Goal: Task Accomplishment & Management: Use online tool/utility

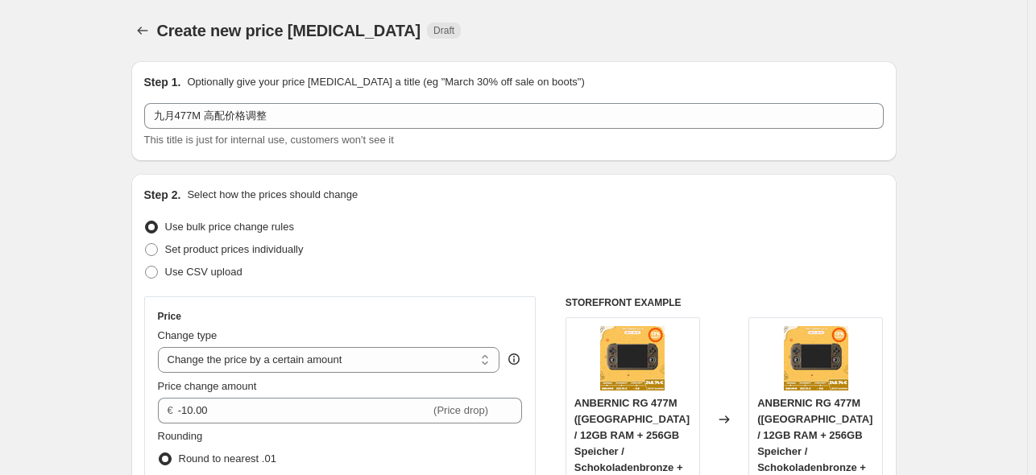
select select "by"
select select "no_change"
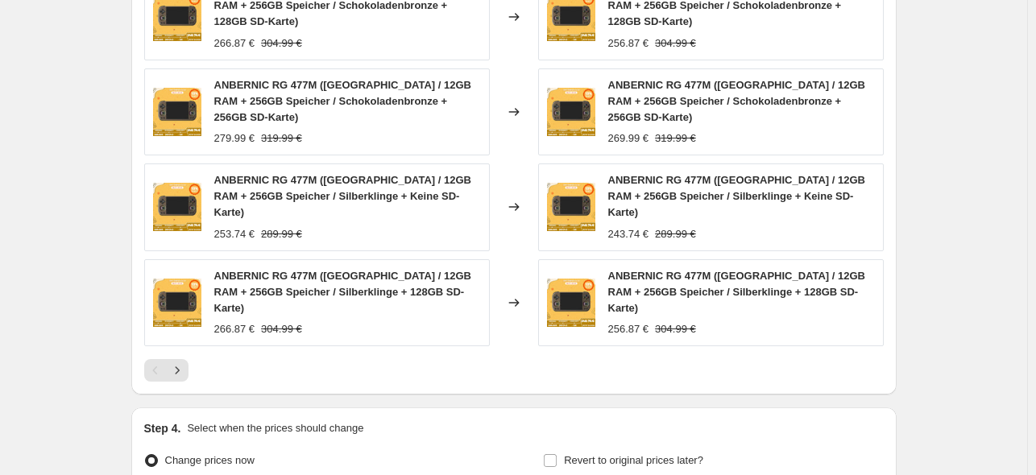
scroll to position [1208, 0]
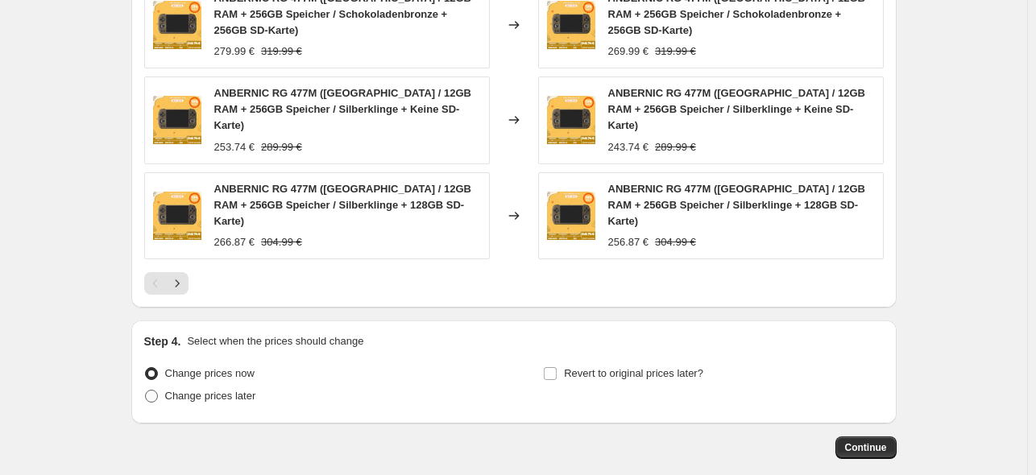
click at [218, 390] on span "Change prices later" at bounding box center [210, 396] width 91 height 12
click at [146, 390] on input "Change prices later" at bounding box center [145, 390] width 1 height 1
radio input "true"
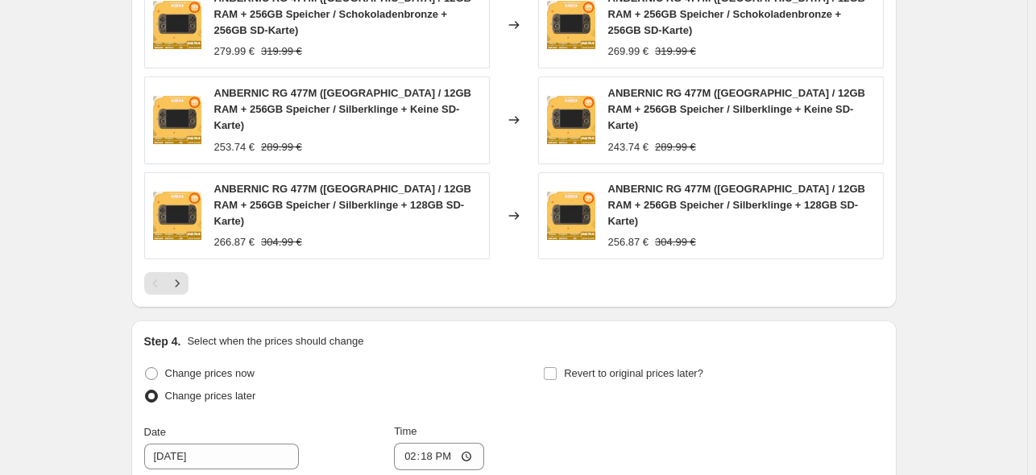
scroll to position [1423, 0]
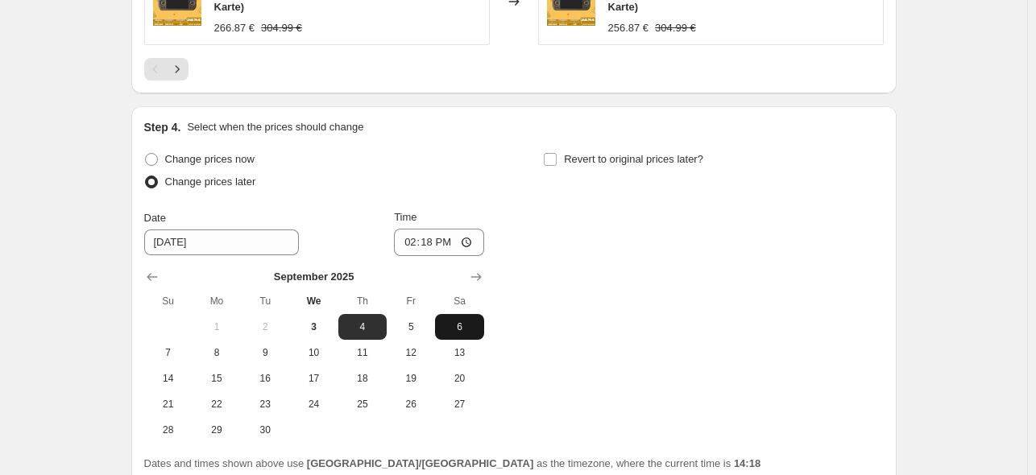
click at [462, 314] on button "6" at bounding box center [459, 327] width 48 height 26
type input "[DATE]"
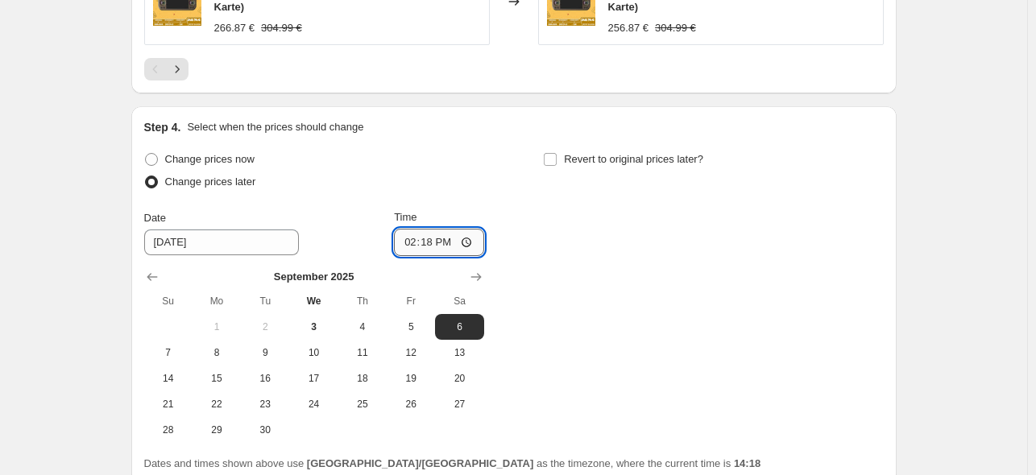
click at [434, 229] on input "14:18" at bounding box center [439, 242] width 90 height 27
type input "15:30"
click at [570, 206] on div "Change prices now Change prices later Date [DATE] Time 15:[DATE] Mo Tu We Th Fr…" at bounding box center [514, 295] width 740 height 295
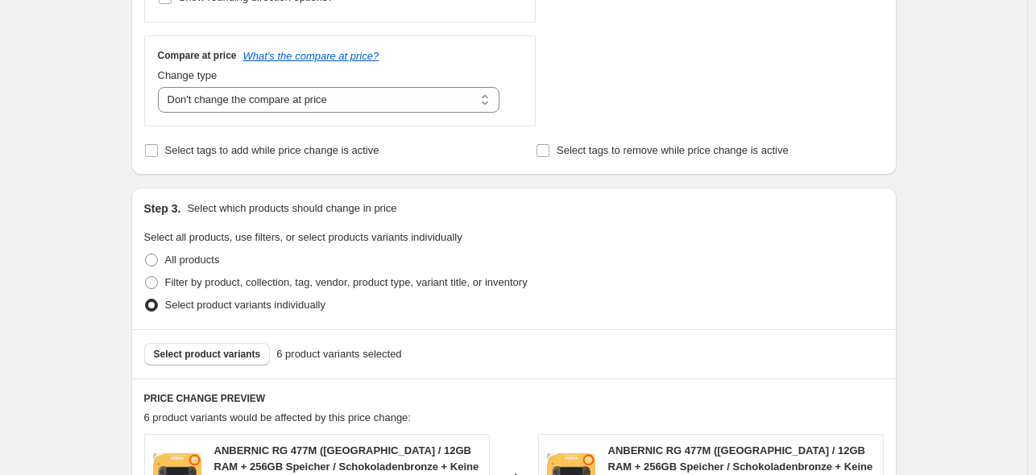
scroll to position [564, 0]
click at [361, 106] on select "Change the compare at price to the current price (sale) Change the compare at p…" at bounding box center [329, 101] width 342 height 26
click at [161, 88] on select "Change the compare at price to the current price (sale) Change the compare at p…" at bounding box center [329, 101] width 342 height 26
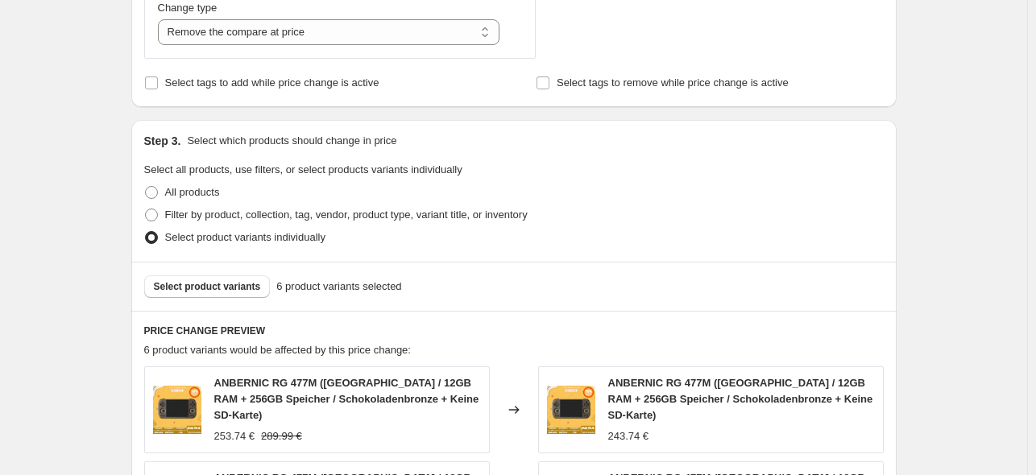
scroll to position [456, 0]
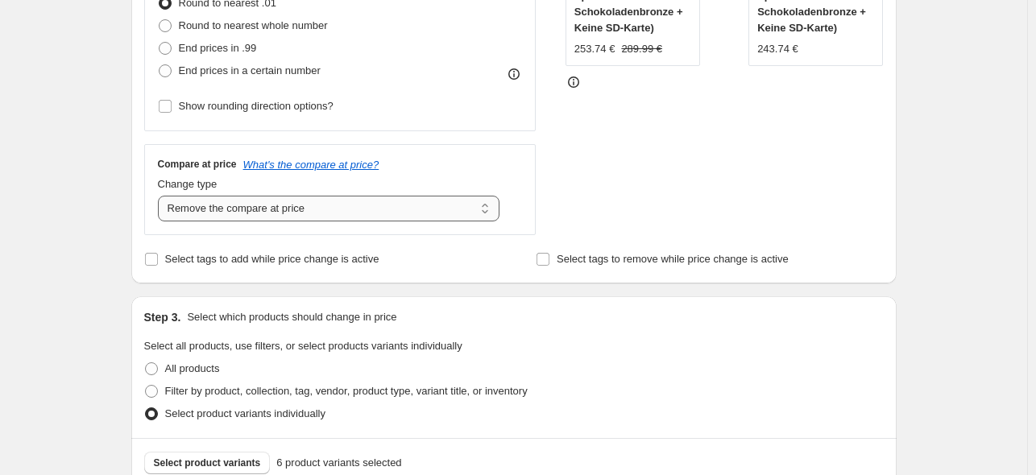
click at [367, 211] on select "Change the compare at price to the current price (sale) Change the compare at p…" at bounding box center [329, 209] width 342 height 26
click at [284, 215] on select "Change the compare at price to the current price (sale) Change the compare at p…" at bounding box center [329, 209] width 342 height 26
click at [161, 196] on select "Change the compare at price to the current price (sale) Change the compare at p…" at bounding box center [329, 209] width 342 height 26
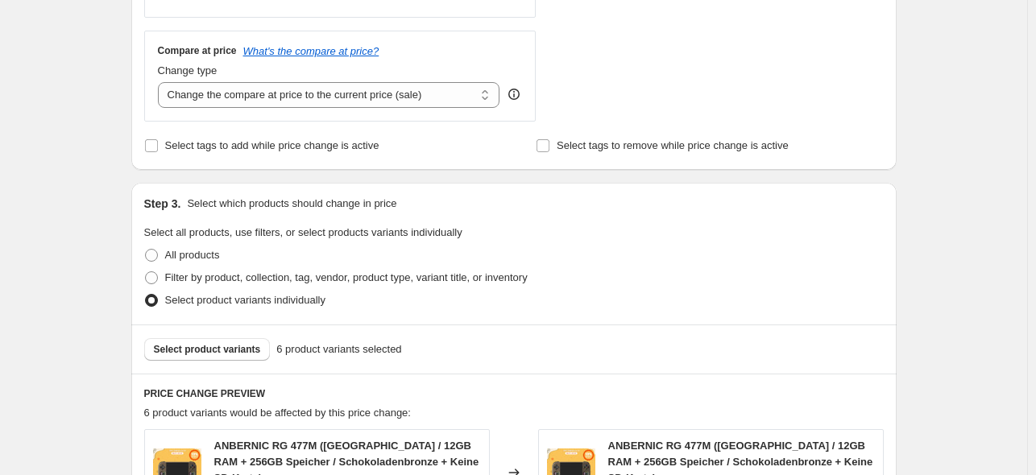
scroll to position [564, 0]
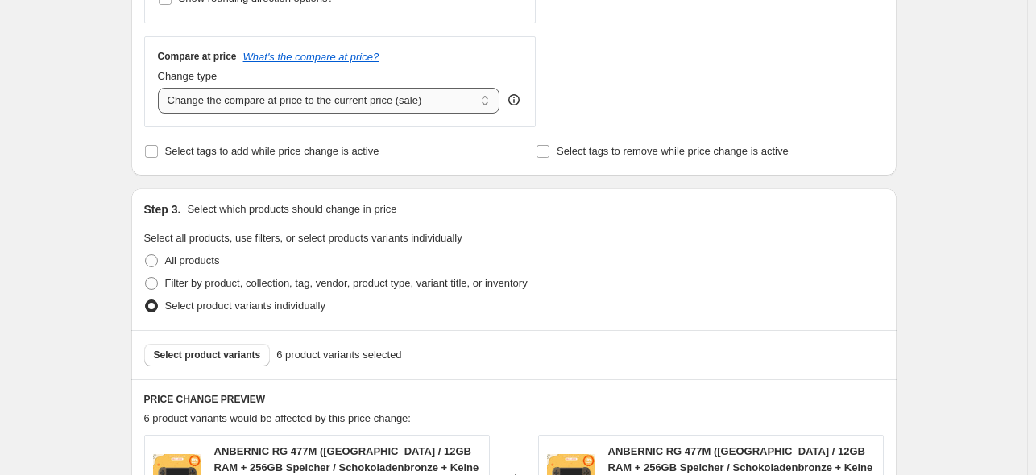
click at [369, 105] on select "Change the compare at price to the current price (sale) Change the compare at p…" at bounding box center [329, 101] width 342 height 26
select select "no_change"
click at [161, 88] on select "Change the compare at price to the current price (sale) Change the compare at p…" at bounding box center [329, 101] width 342 height 26
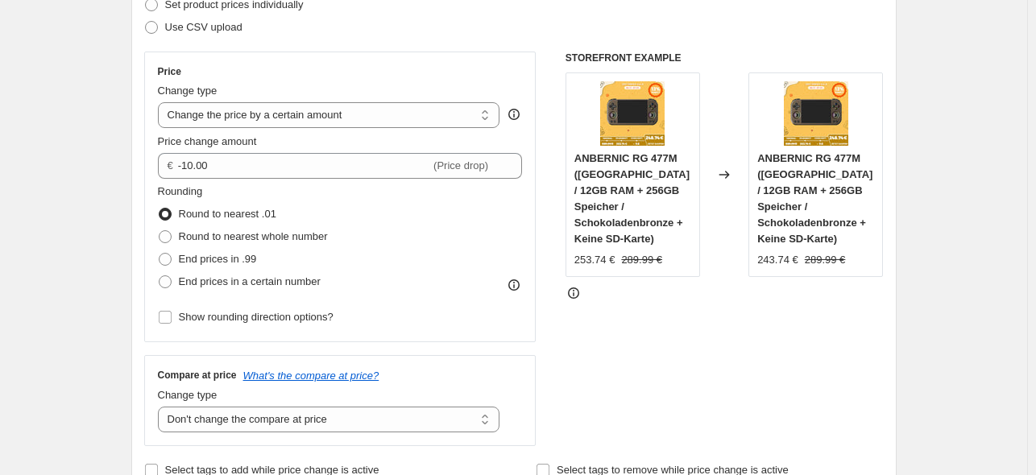
scroll to position [134, 0]
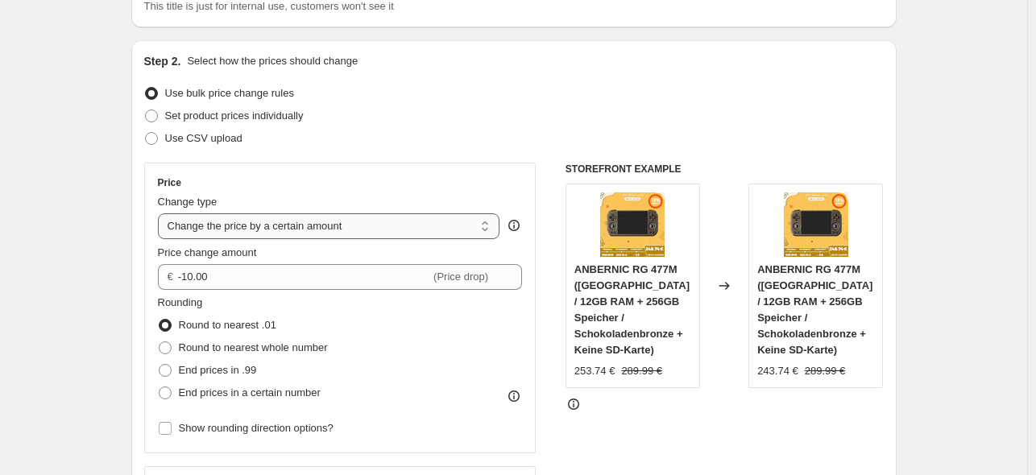
click at [409, 225] on select "Change the price to a certain amount Change the price by a certain amount Chang…" at bounding box center [329, 226] width 342 height 26
click at [437, 225] on select "Change the price to a certain amount Change the price by a certain amount Chang…" at bounding box center [329, 226] width 342 height 26
select select "pcap"
click at [161, 213] on select "Change the price to a certain amount Change the price by a certain amount Chang…" at bounding box center [329, 226] width 342 height 26
type input "-20"
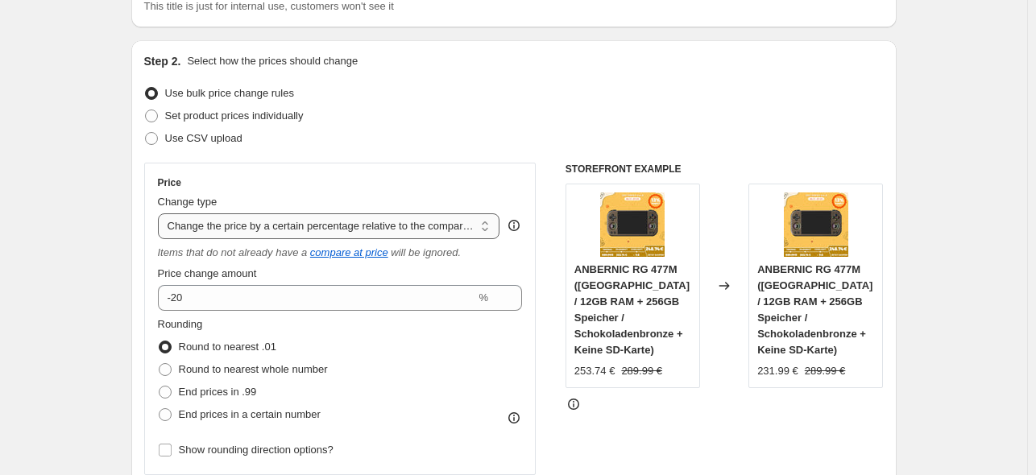
click at [412, 230] on select "Change the price to a certain amount Change the price by a certain amount Chang…" at bounding box center [329, 226] width 342 height 26
click at [161, 213] on select "Change the price to a certain amount Change the price by a certain amount Chang…" at bounding box center [329, 226] width 342 height 26
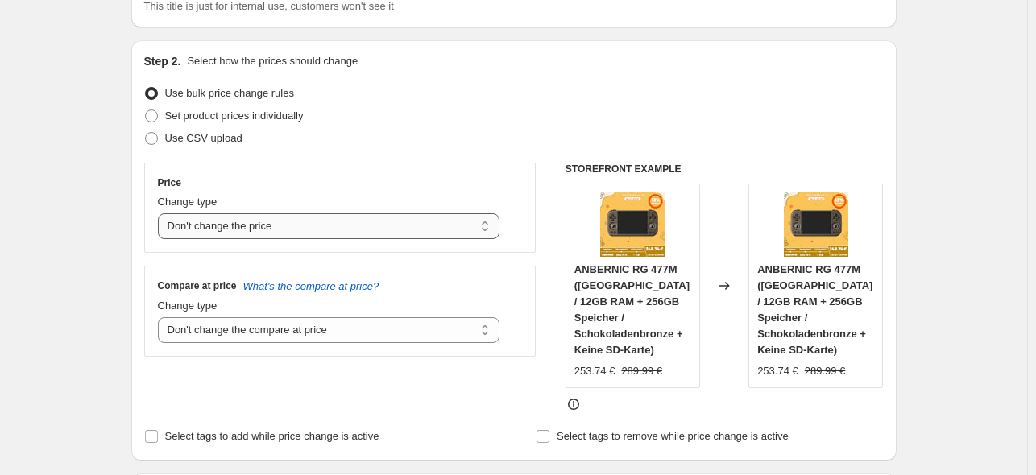
click at [427, 231] on select "Change the price to a certain amount Change the price by a certain amount Chang…" at bounding box center [329, 226] width 342 height 26
drag, startPoint x: 408, startPoint y: 228, endPoint x: 399, endPoint y: 231, distance: 9.4
click at [408, 227] on select "Change the price to a certain amount Change the price by a certain amount Chang…" at bounding box center [329, 226] width 342 height 26
click at [161, 213] on select "Change the price to a certain amount Change the price by a certain amount Chang…" at bounding box center [329, 226] width 342 height 26
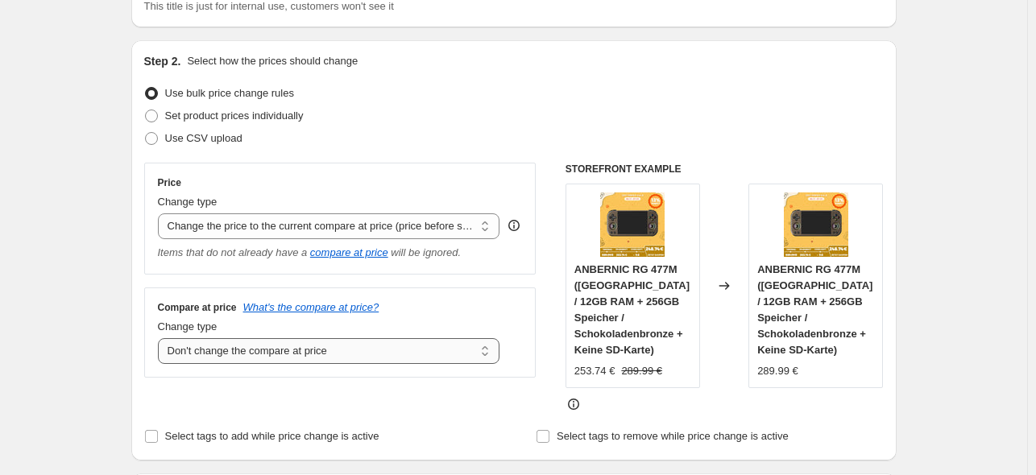
click at [383, 350] on select "Change the compare at price to the current price (sale) Change the compare at p…" at bounding box center [329, 351] width 342 height 26
click at [319, 356] on select "Change the compare at price to the current price (sale) Change the compare at p…" at bounding box center [329, 351] width 342 height 26
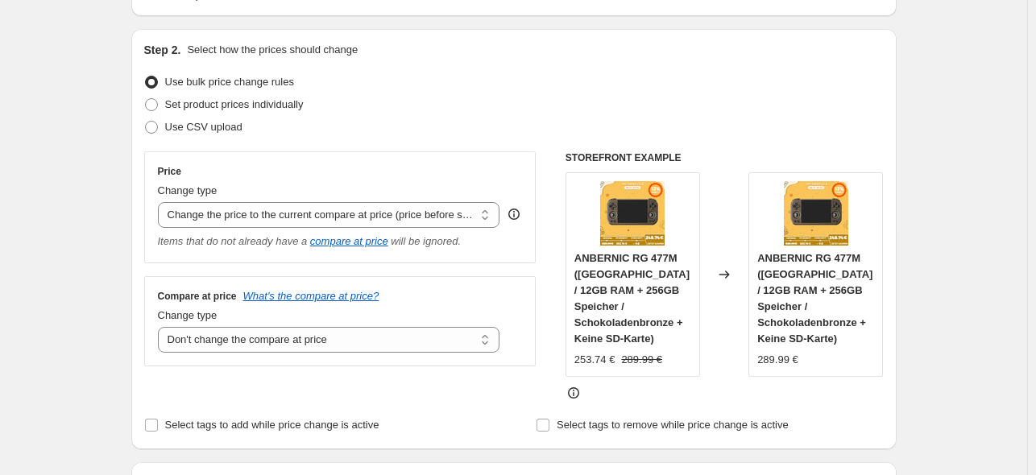
scroll to position [27, 0]
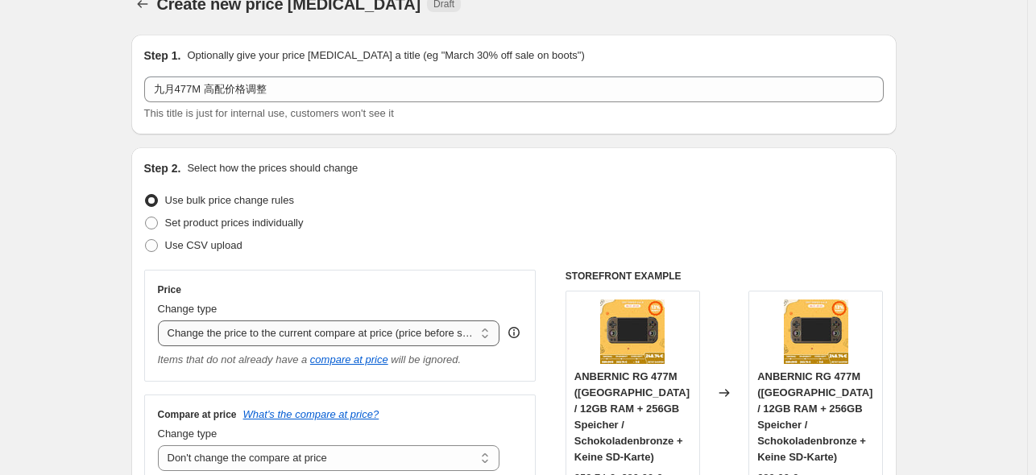
click at [369, 332] on select "Change the price to a certain amount Change the price by a certain amount Chang…" at bounding box center [329, 334] width 342 height 26
click at [161, 321] on select "Change the price to a certain amount Change the price by a certain amount Chang…" at bounding box center [329, 334] width 342 height 26
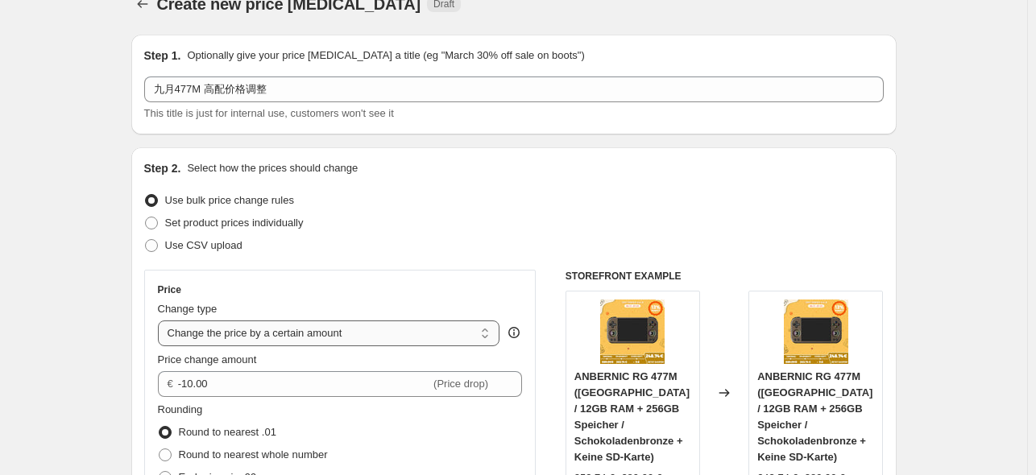
click at [324, 331] on select "Change the price to a certain amount Change the price by a certain amount Chang…" at bounding box center [329, 334] width 342 height 26
select select "to"
click at [161, 321] on select "Change the price to a certain amount Change the price by a certain amount Chang…" at bounding box center [329, 334] width 342 height 26
type input "80.00"
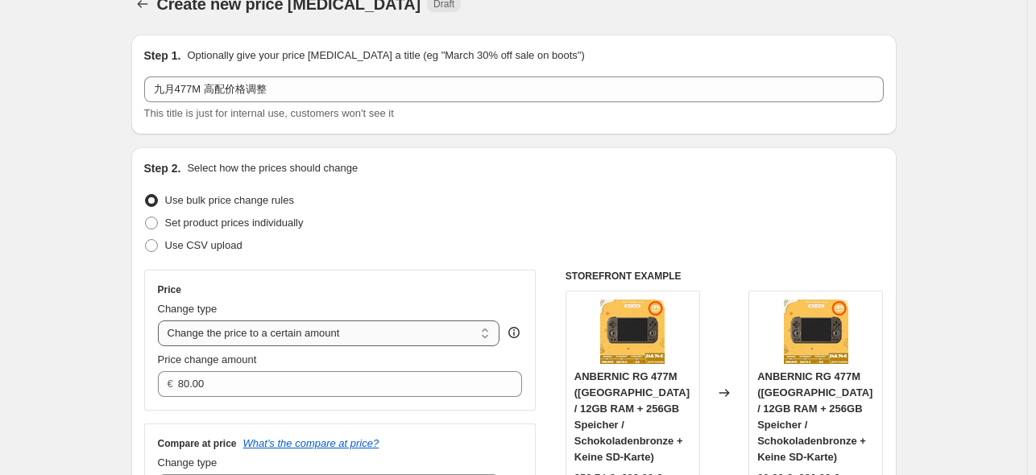
click at [309, 334] on select "Change the price to a certain amount Change the price by a certain amount Chang…" at bounding box center [329, 334] width 342 height 26
select select "percentage"
click at [161, 321] on select "Change the price to a certain amount Change the price by a certain amount Chang…" at bounding box center [329, 334] width 342 height 26
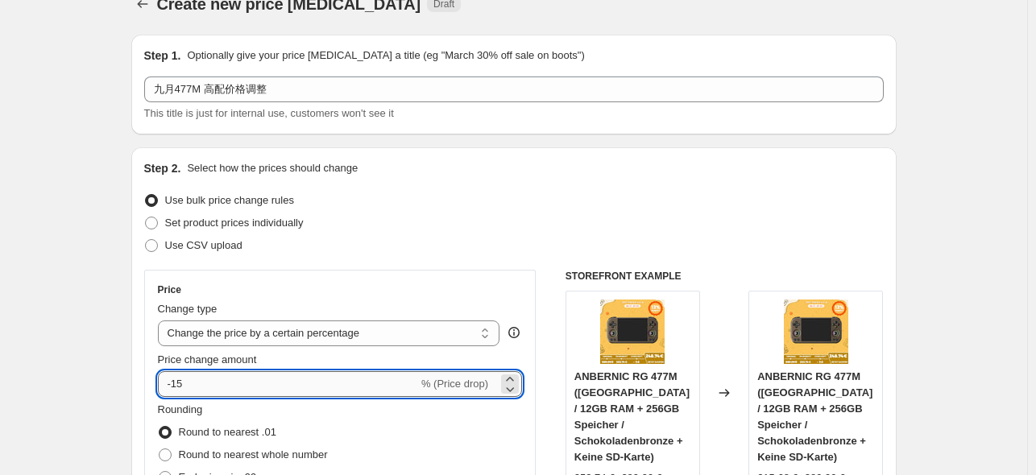
click at [267, 384] on input "-15" at bounding box center [288, 384] width 260 height 26
type input "-10"
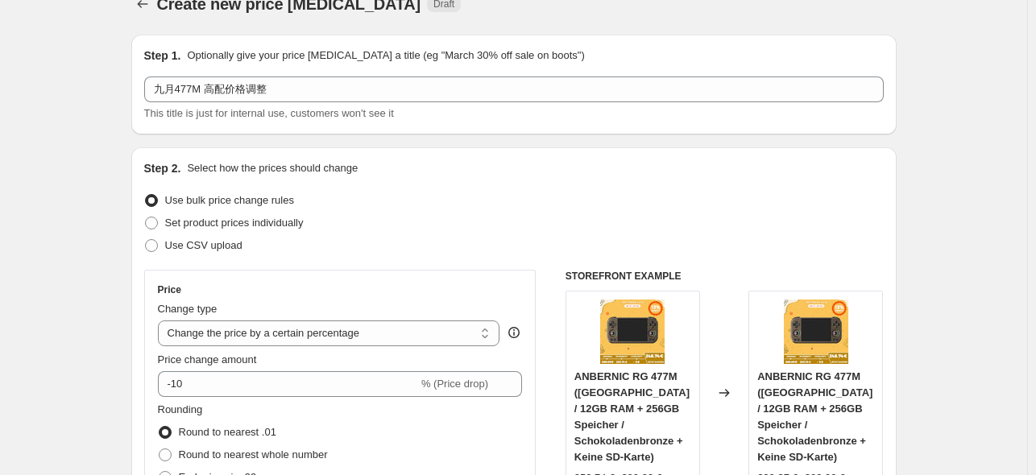
click at [548, 427] on div "Price Change type Change the price to a certain amount Change the price by a ce…" at bounding box center [514, 467] width 740 height 395
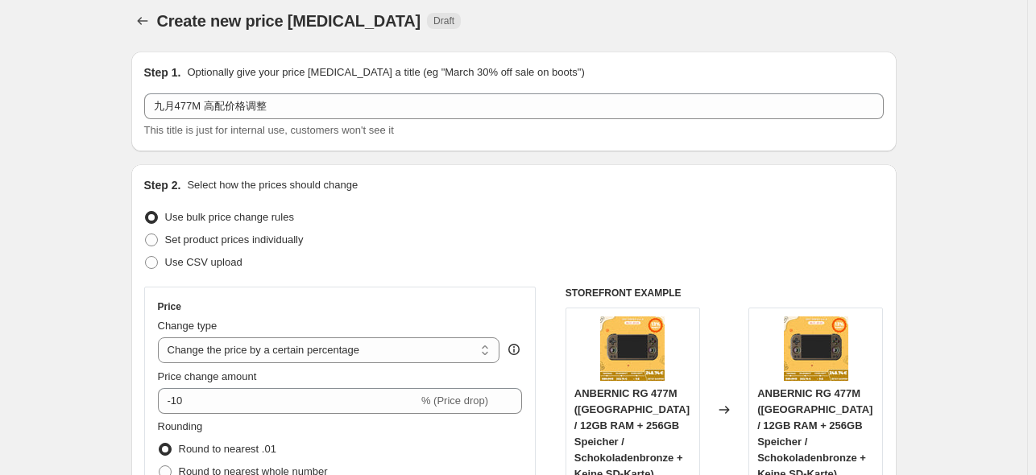
scroll to position [0, 0]
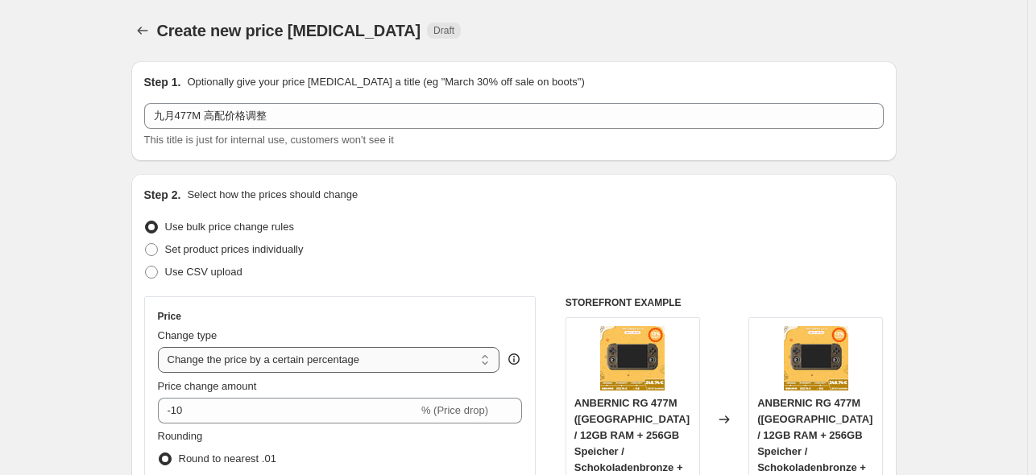
click at [367, 363] on select "Change the price to a certain amount Change the price by a certain amount Chang…" at bounding box center [329, 360] width 342 height 26
click at [625, 280] on div "Use CSV upload" at bounding box center [514, 272] width 740 height 23
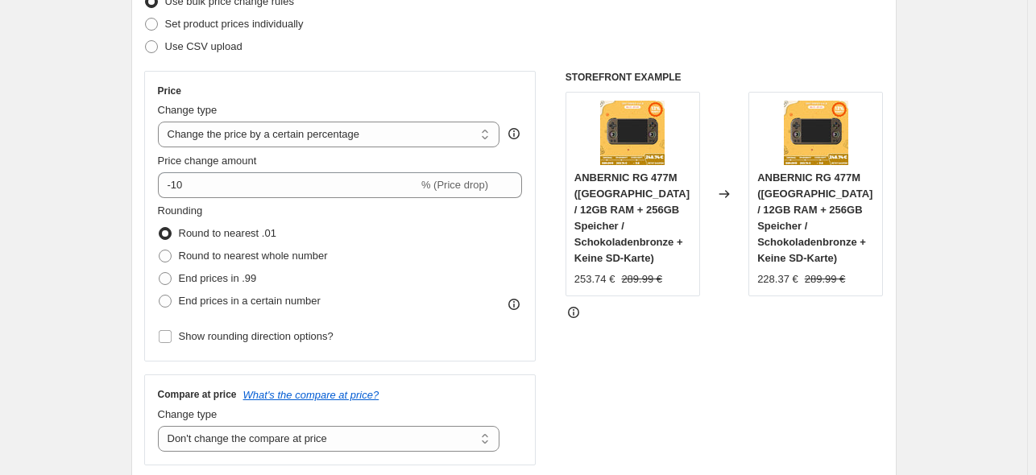
scroll to position [107, 0]
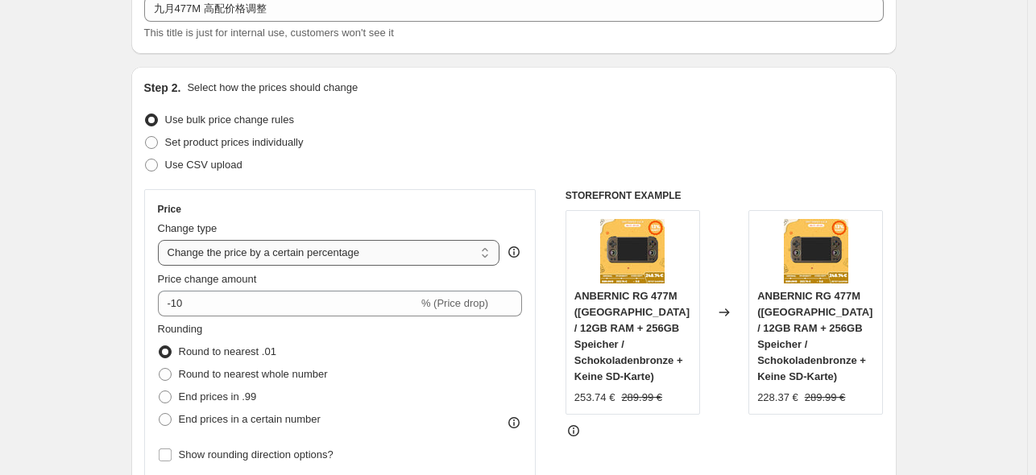
click at [356, 251] on select "Change the price to a certain amount Change the price by a certain amount Chang…" at bounding box center [329, 253] width 342 height 26
select select "by"
click at [161, 240] on select "Change the price to a certain amount Change the price by a certain amount Chang…" at bounding box center [329, 253] width 342 height 26
type input "-10.00"
click at [303, 254] on select "Change the price to a certain amount Change the price by a certain amount Chang…" at bounding box center [329, 253] width 342 height 26
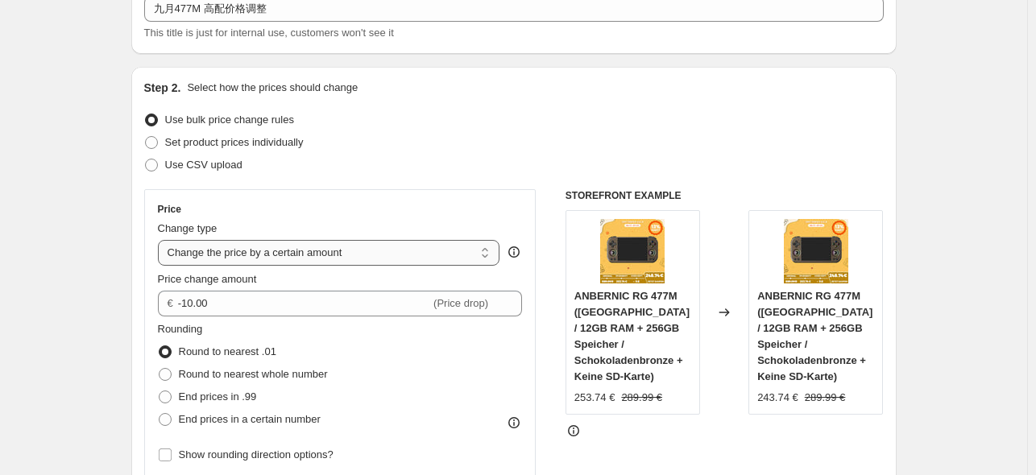
select select "bcap"
click at [161, 240] on select "Change the price to a certain amount Change the price by a certain amount Chang…" at bounding box center [329, 253] width 342 height 26
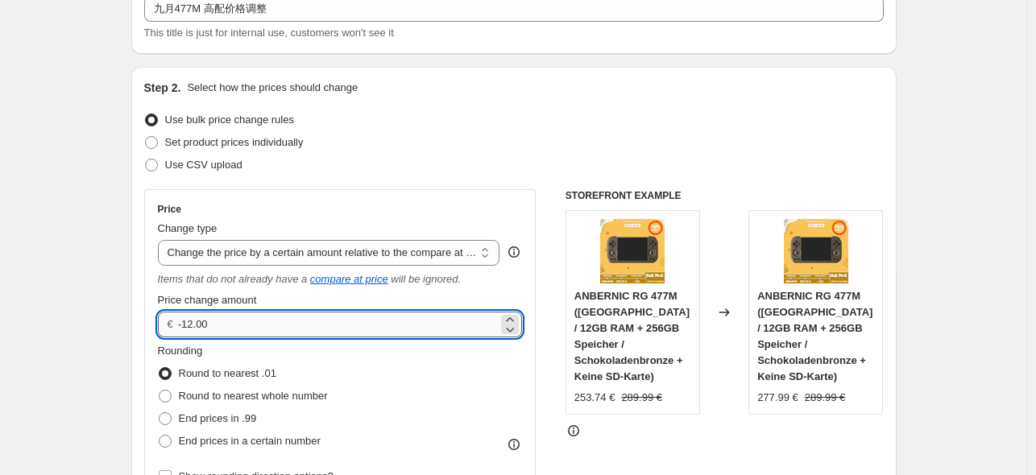
click at [194, 329] on input "-12.00" at bounding box center [338, 325] width 320 height 26
type input "-10.00"
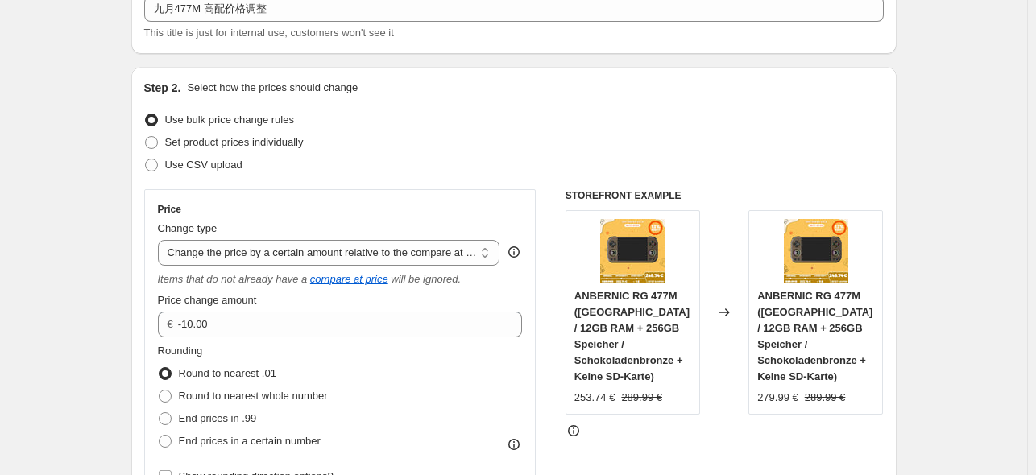
click at [705, 404] on div "STOREFRONT EXAMPLE ANBERNIC RG 477M ([GEOGRAPHIC_DATA] / 12GB RAM + 256GB Speic…" at bounding box center [725, 397] width 318 height 416
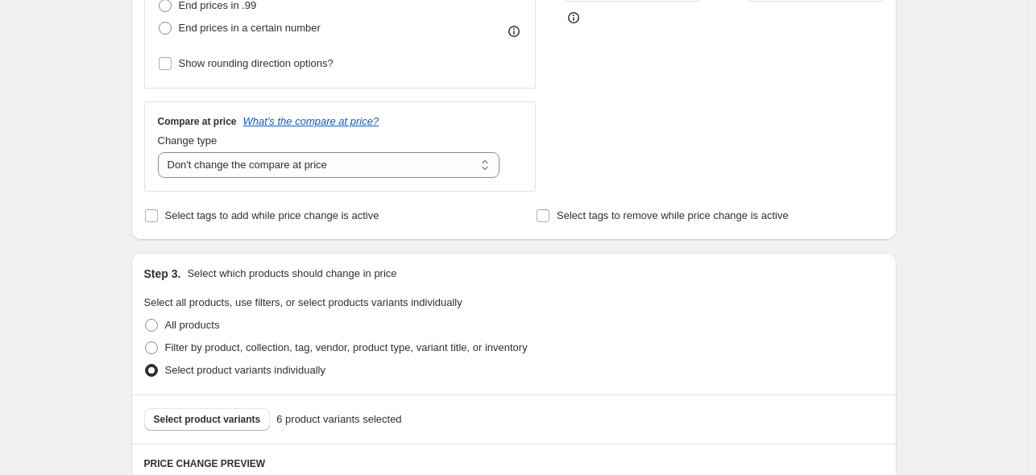
scroll to position [537, 0]
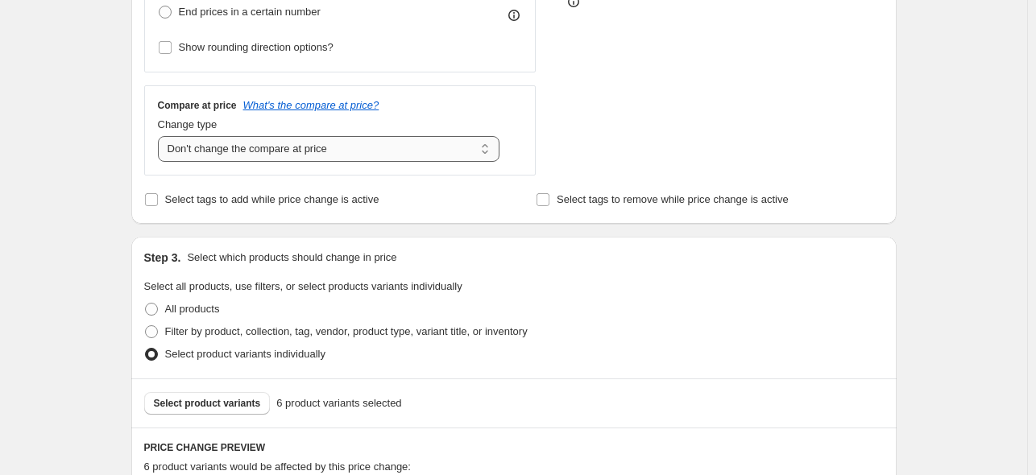
click at [345, 147] on select "Change the compare at price to the current price (sale) Change the compare at p…" at bounding box center [329, 149] width 342 height 26
click at [161, 136] on select "Change the compare at price to the current price (sale) Change the compare at p…" at bounding box center [329, 149] width 342 height 26
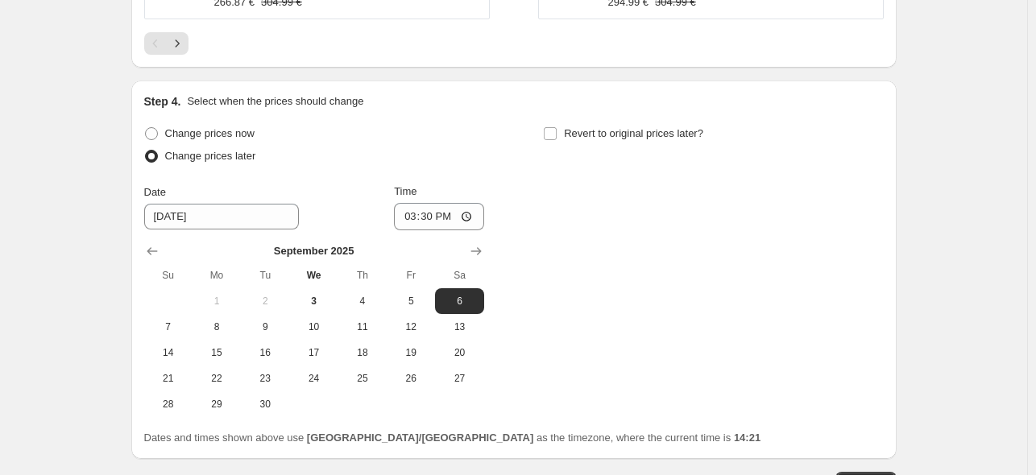
scroll to position [1505, 0]
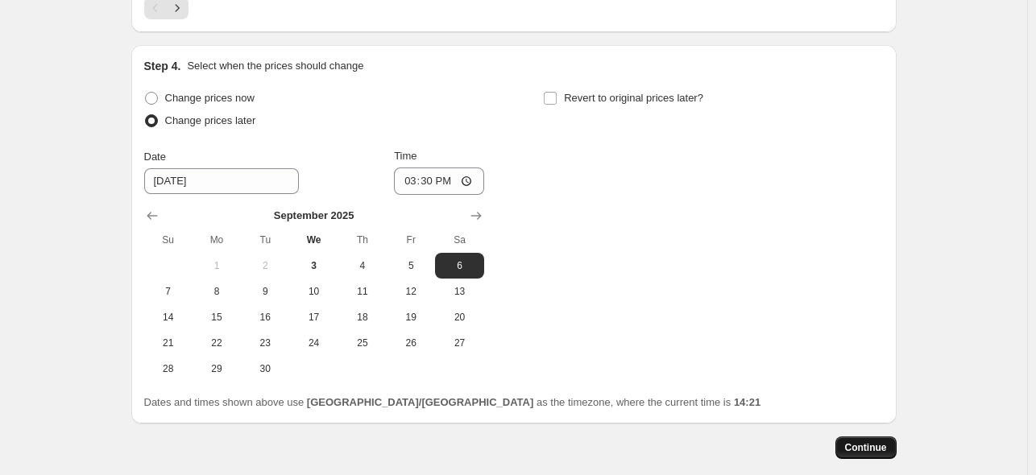
click at [876, 441] on span "Continue" at bounding box center [866, 447] width 42 height 13
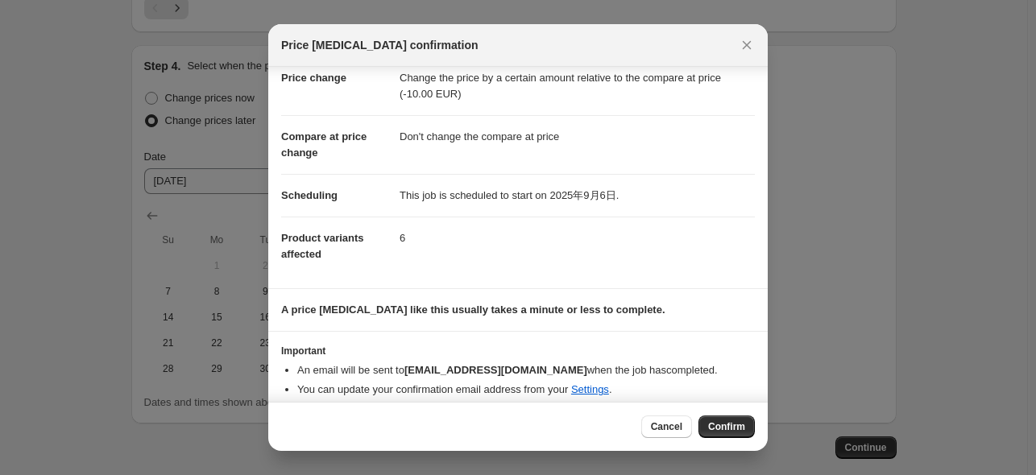
scroll to position [49, 0]
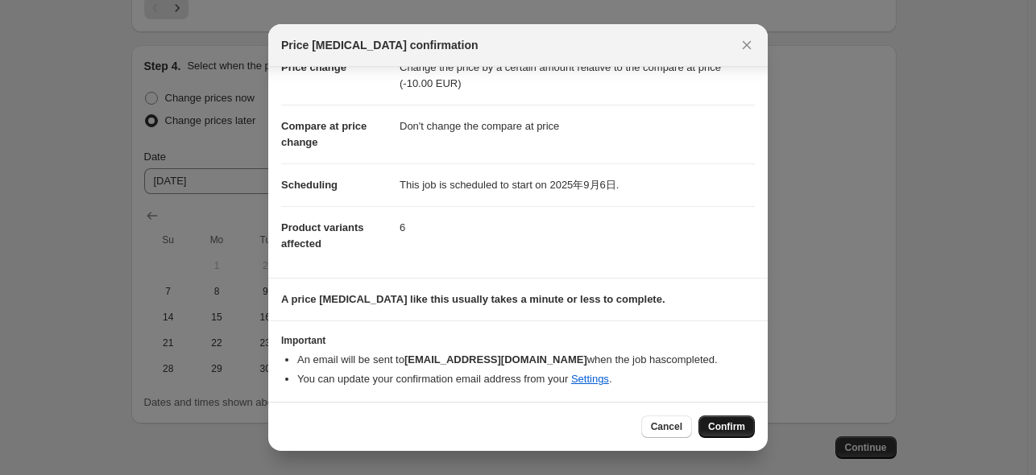
click at [716, 426] on span "Confirm" at bounding box center [726, 427] width 37 height 13
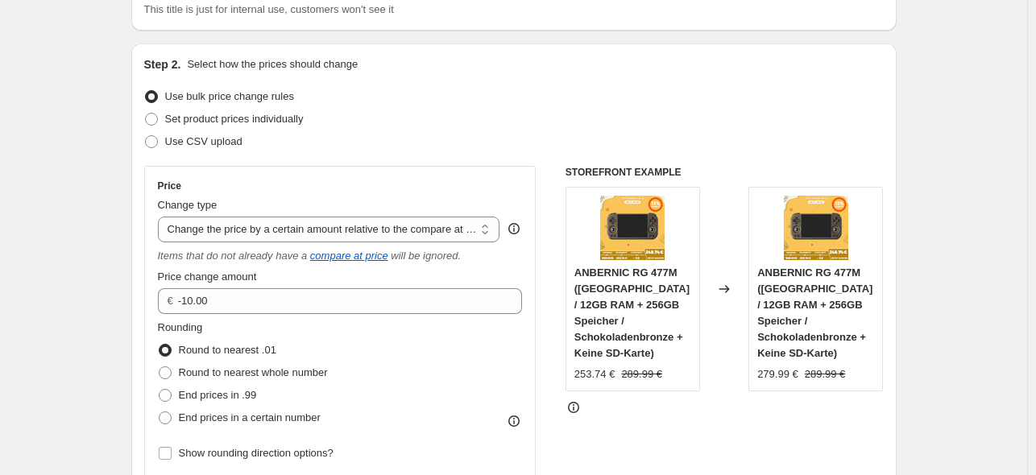
scroll to position [216, 0]
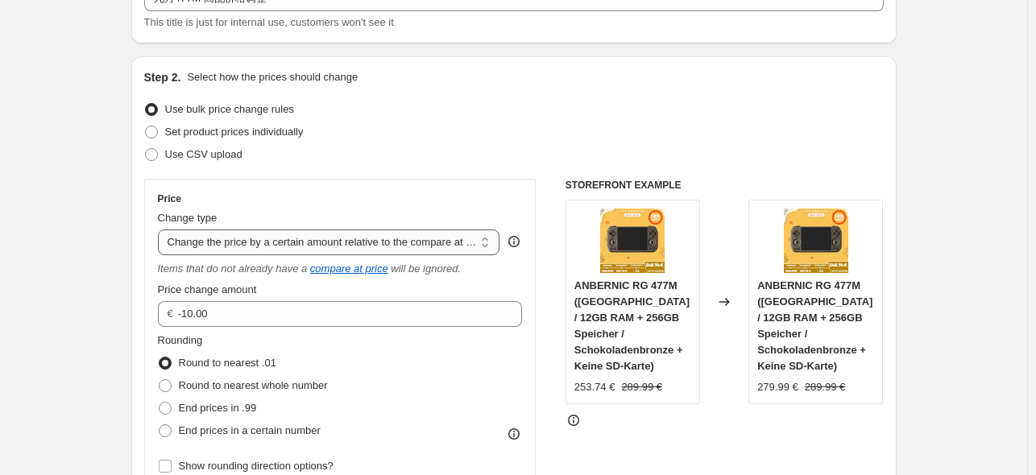
click at [487, 247] on select "Change the price to a certain amount Change the price by a certain amount Chang…" at bounding box center [329, 243] width 342 height 26
click at [462, 228] on div "Change type Change the price to a certain amount Change the price by a certain …" at bounding box center [329, 232] width 342 height 45
click at [464, 234] on select "Change the price to a certain amount Change the price by a certain amount Chang…" at bounding box center [329, 243] width 342 height 26
click at [814, 412] on div at bounding box center [725, 420] width 318 height 16
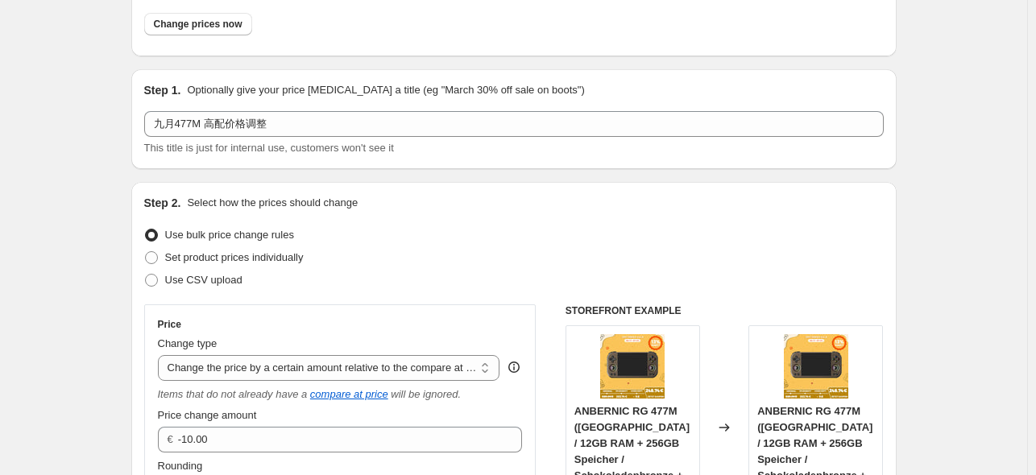
scroll to position [0, 0]
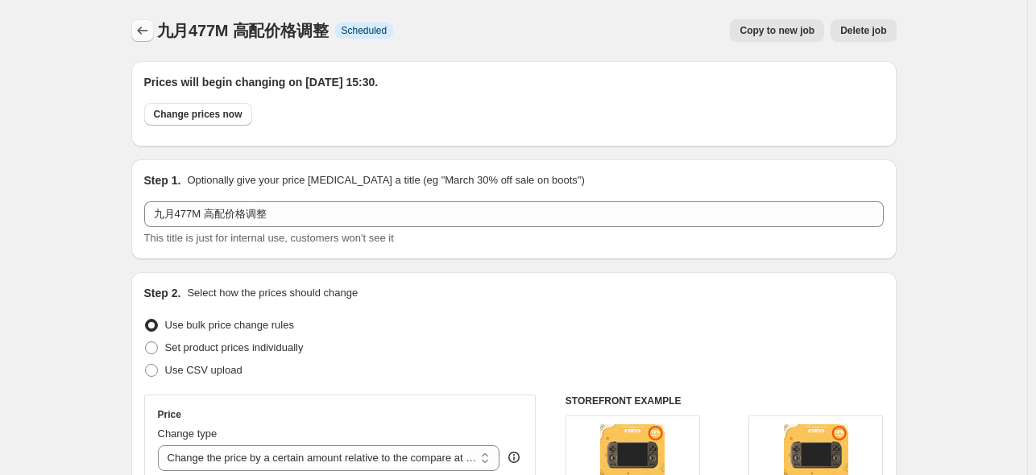
click at [147, 32] on icon "Price change jobs" at bounding box center [143, 31] width 16 height 16
